Goal: Use online tool/utility: Utilize a website feature to perform a specific function

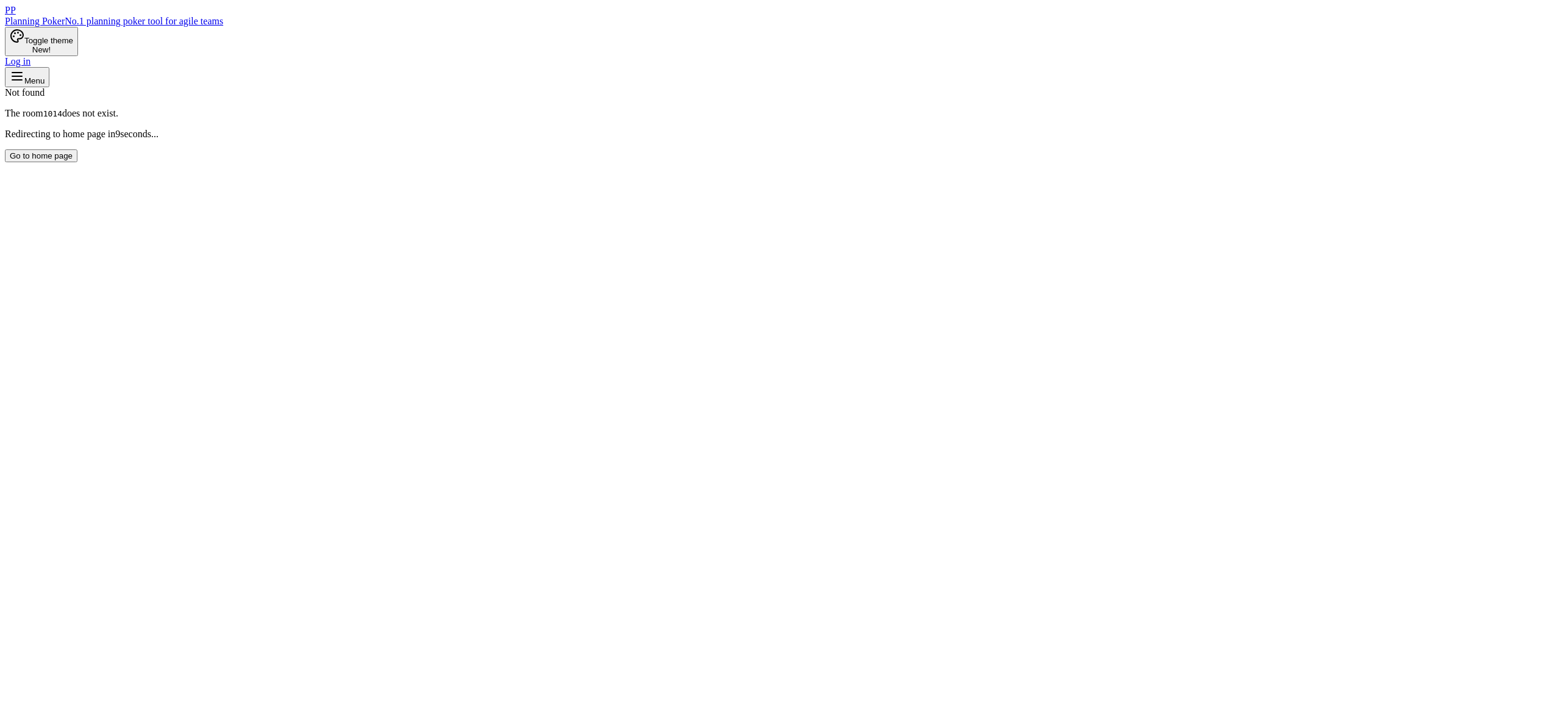
click at [78, 162] on button "Go to home page" at bounding box center [41, 156] width 73 height 13
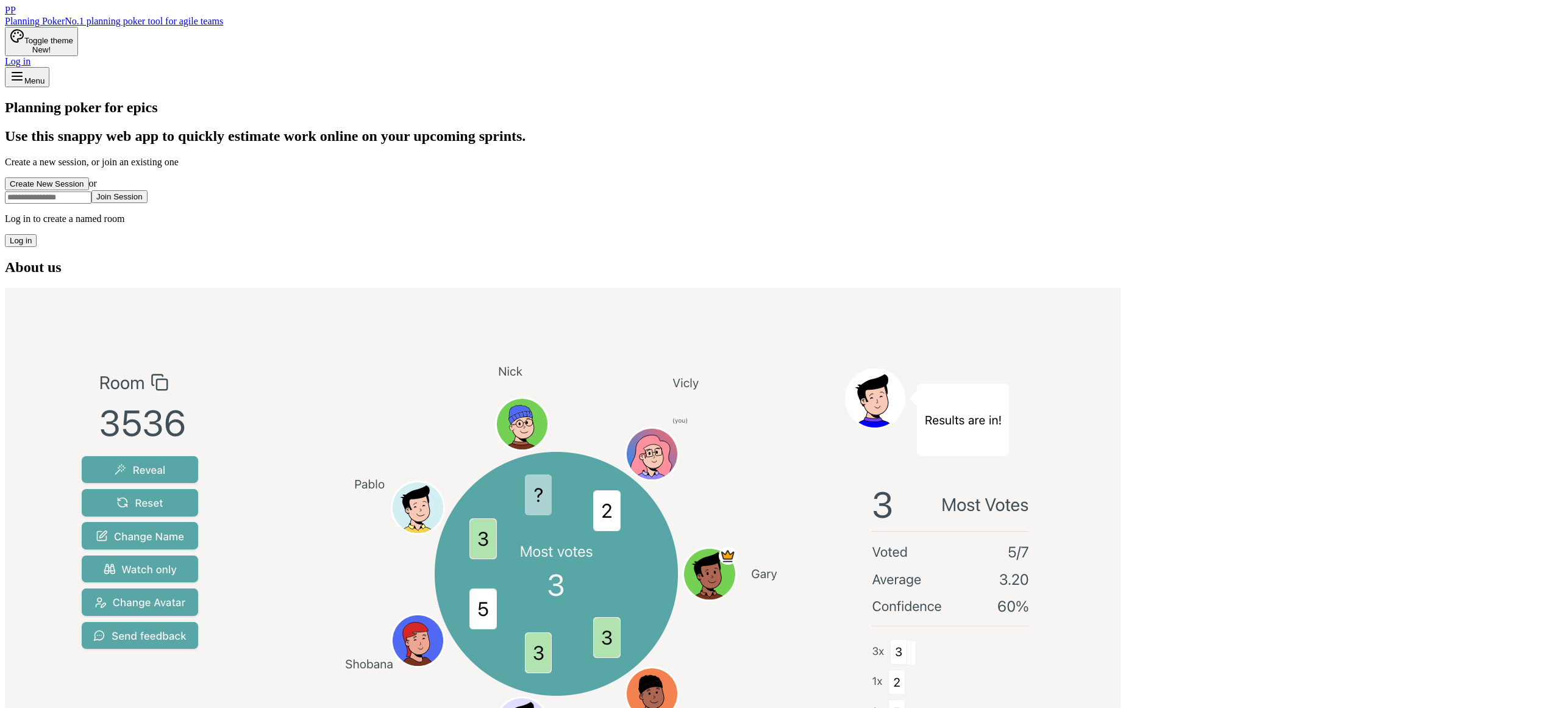
click at [89, 190] on button "Create New Session" at bounding box center [47, 184] width 84 height 13
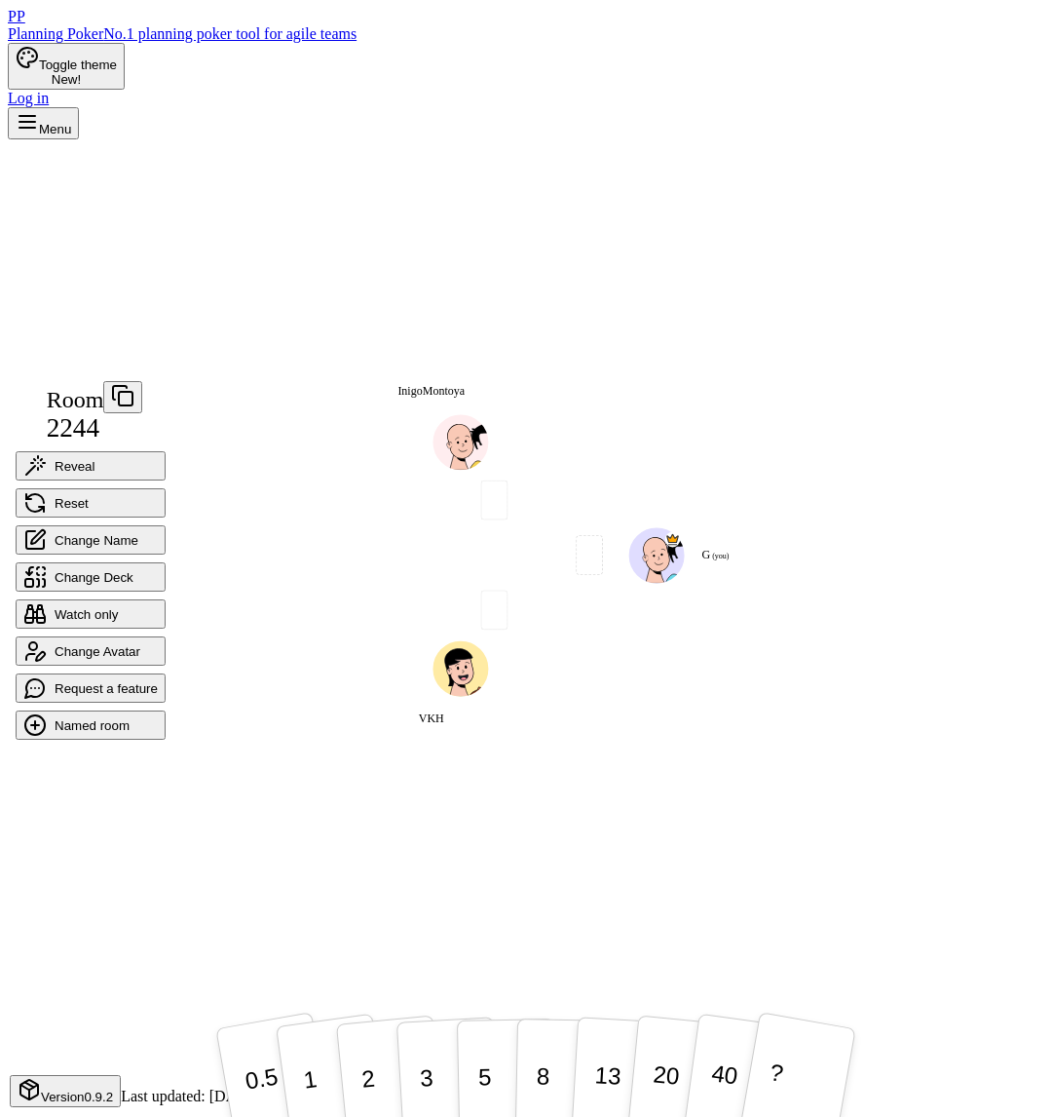
click at [599, 832] on div "G (you) VKH InigoMontoya" at bounding box center [527, 649] width 566 height 536
click at [433, 1080] on button "3" at bounding box center [449, 1073] width 106 height 152
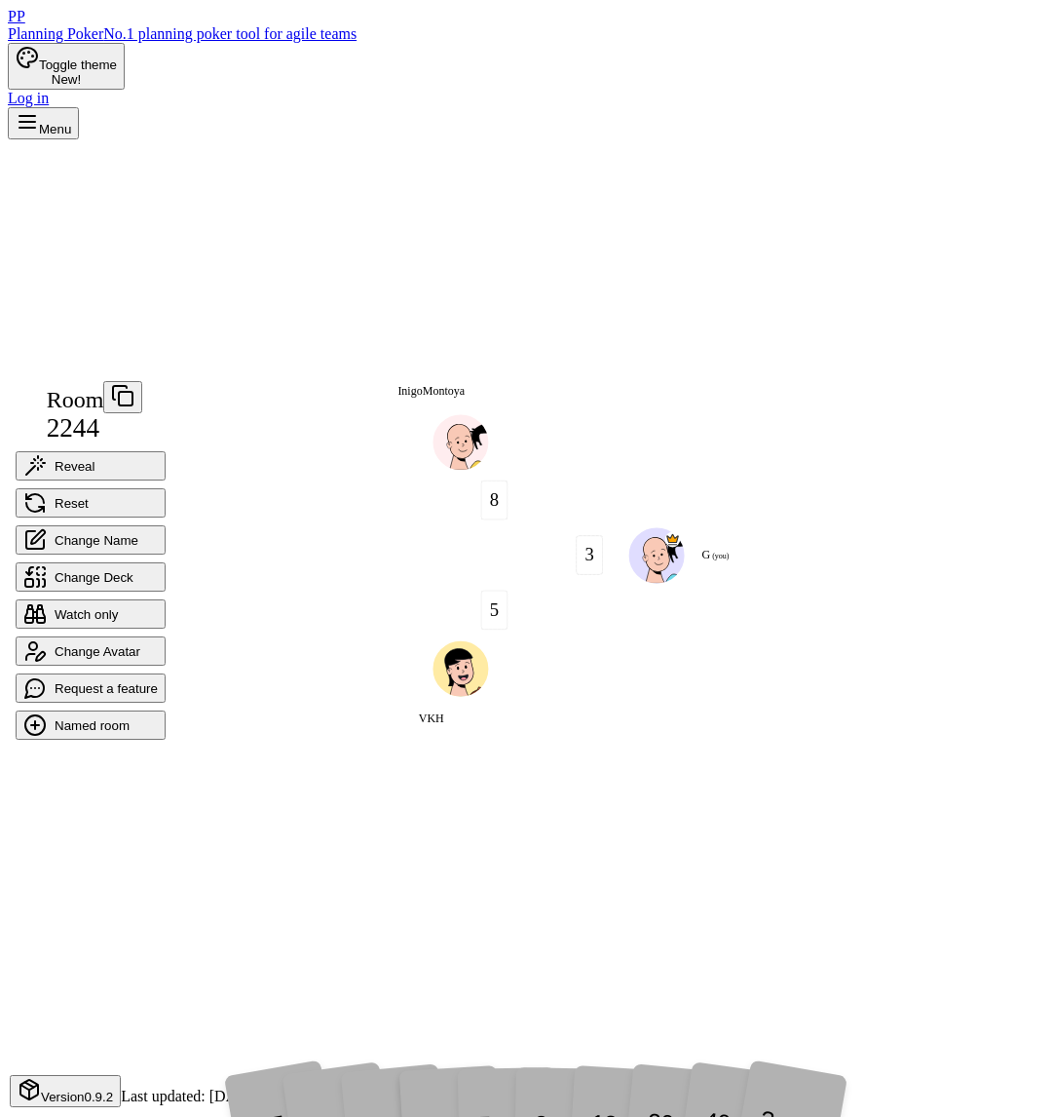
click at [793, 489] on div "3 5 8 G (you) VKH InigoMontoya" at bounding box center [527, 555] width 566 height 349
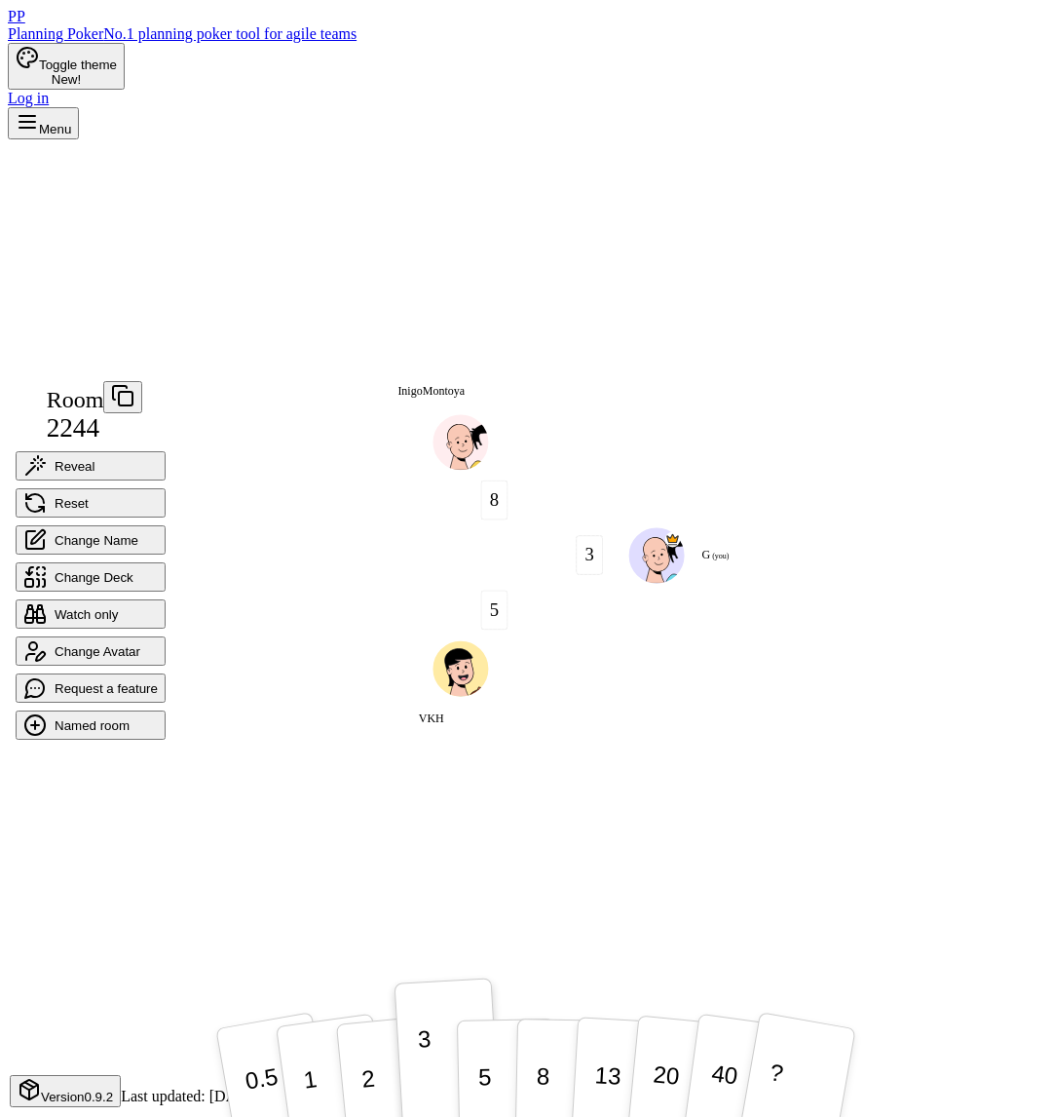
click at [715, 631] on div "3 5 8 G (you) VKH InigoMontoya" at bounding box center [527, 555] width 566 height 349
drag, startPoint x: 598, startPoint y: 516, endPoint x: 586, endPoint y: 516, distance: 12.7
click at [586, 536] on span "3" at bounding box center [589, 556] width 27 height 40
click at [404, 1102] on button "3" at bounding box center [449, 1073] width 106 height 152
click at [250, 784] on div "G (you) VKH InigoMontoya" at bounding box center [527, 649] width 566 height 536
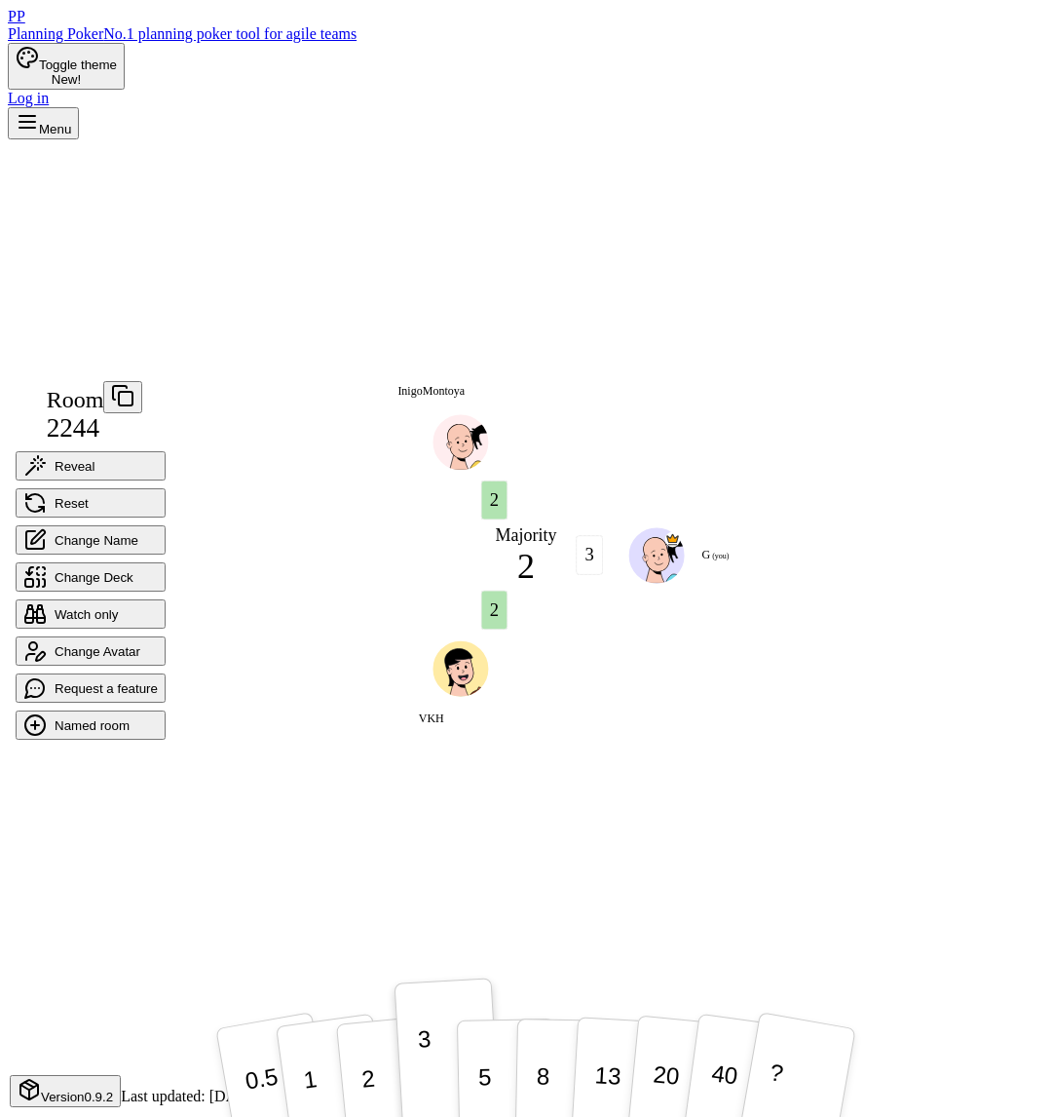
click at [119, 491] on span "Reset" at bounding box center [90, 502] width 134 height 23
click at [247, 389] on div "G (you) VKH InigoMontoya" at bounding box center [527, 555] width 566 height 349
click at [383, 1076] on button "2" at bounding box center [389, 1073] width 111 height 155
click at [363, 849] on div "Room 2244 Reveal Reset Change Name Change Deck Watch only Change Avatar Request…" at bounding box center [526, 648] width 1037 height 1019
